Goal: Find specific page/section: Find specific page/section

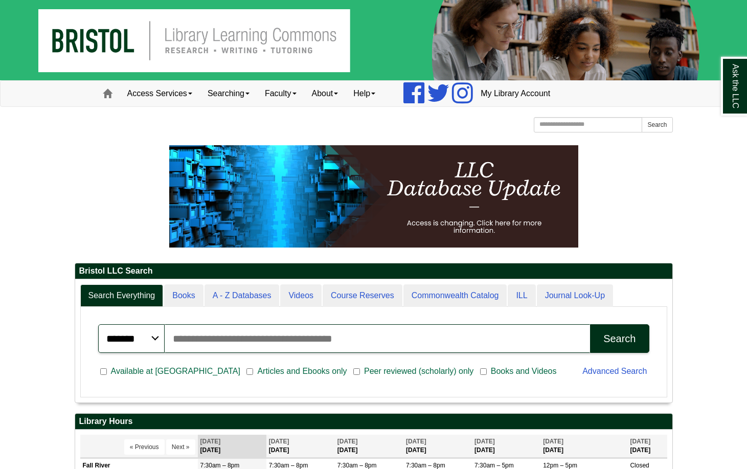
click at [158, 64] on img at bounding box center [373, 40] width 747 height 80
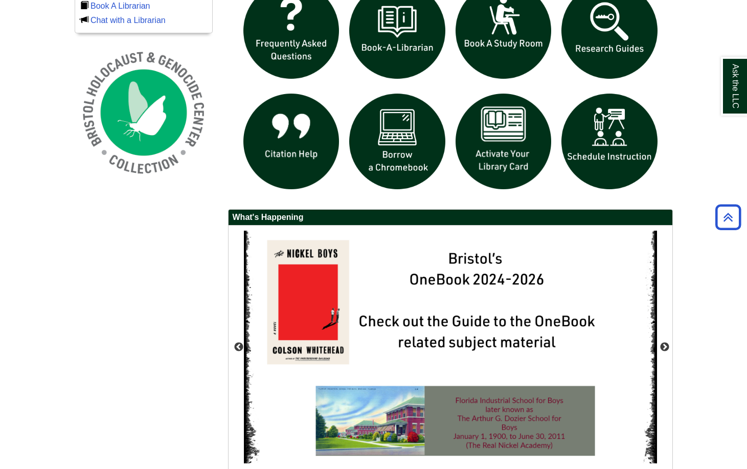
scroll to position [813, 0]
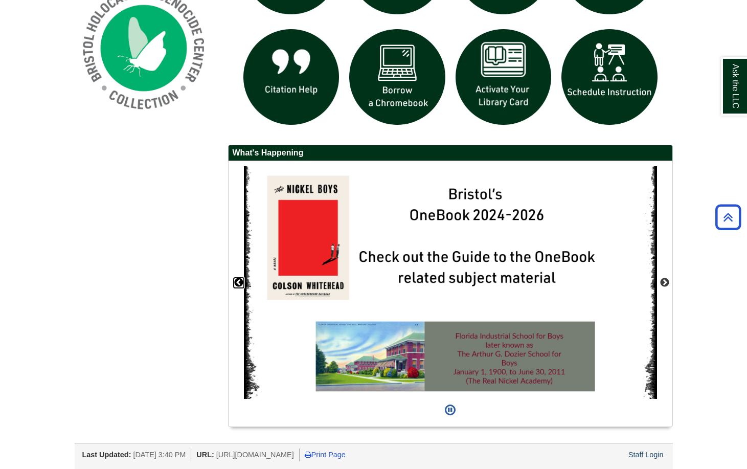
click at [238, 284] on button "Previous" at bounding box center [239, 282] width 10 height 10
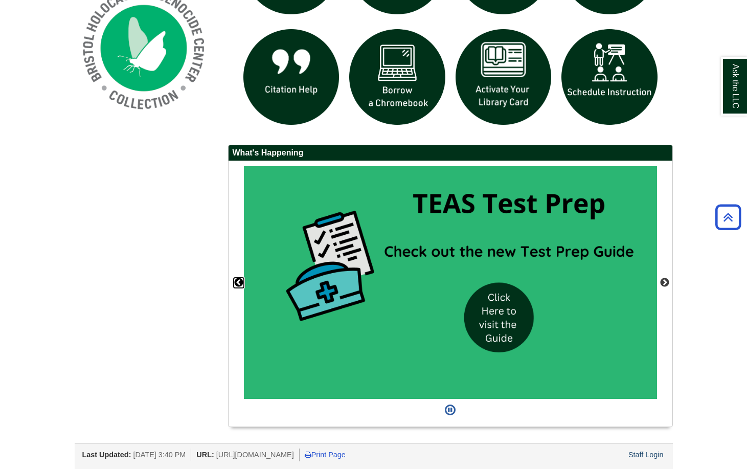
click at [238, 283] on button "Previous" at bounding box center [239, 282] width 10 height 10
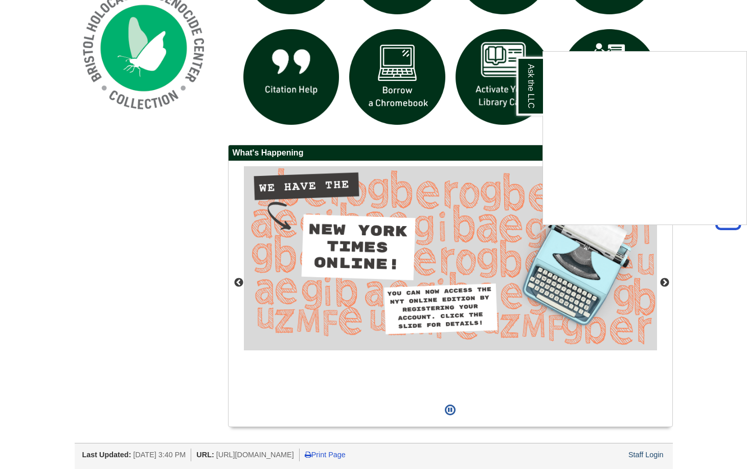
click at [354, 274] on div "Ask the LLC" at bounding box center [373, 234] width 747 height 469
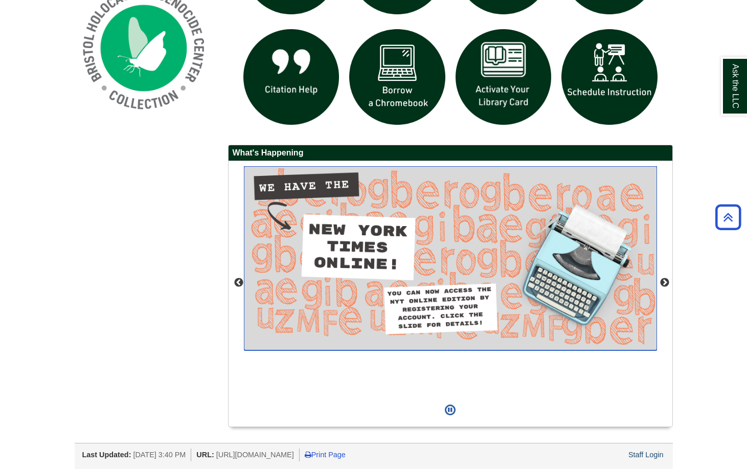
click at [354, 274] on img "slideshow" at bounding box center [450, 257] width 413 height 183
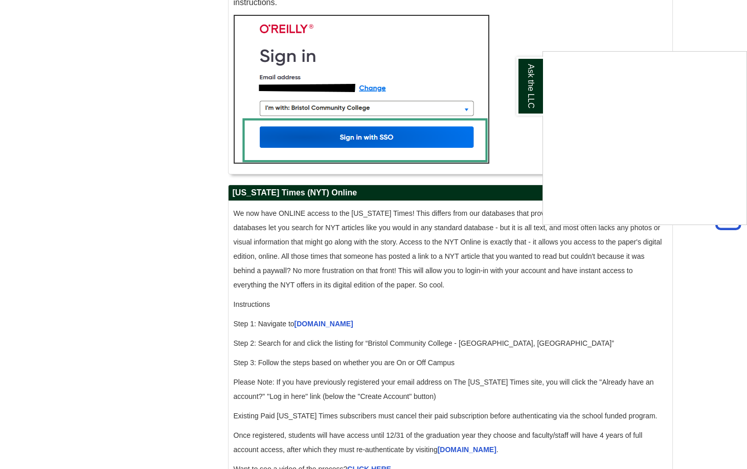
scroll to position [1022, 0]
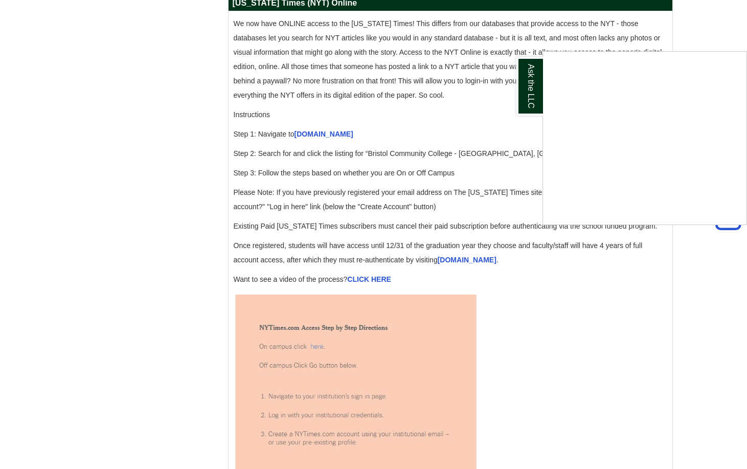
click at [319, 147] on div "Ask the LLC" at bounding box center [373, 234] width 747 height 469
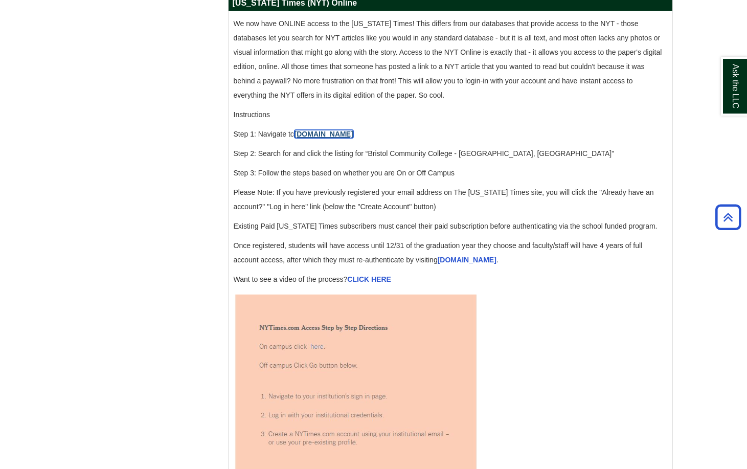
click at [319, 138] on link "[DOMAIN_NAME]" at bounding box center [323, 134] width 59 height 8
